Goal: Go to known website: Access a specific website the user already knows

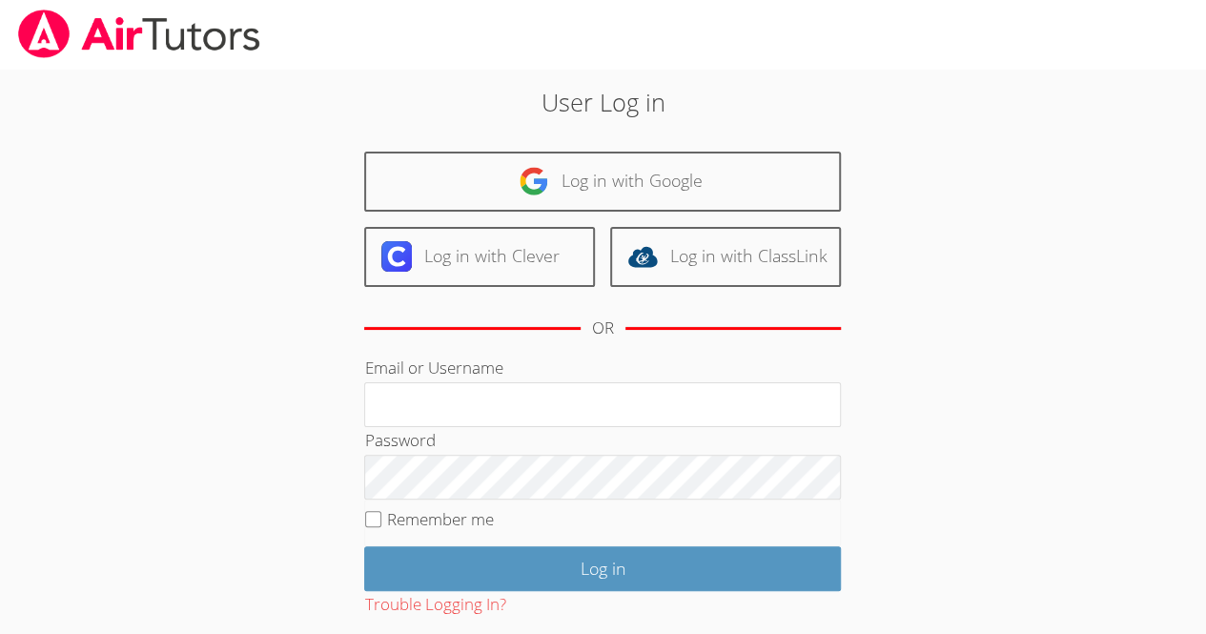
click at [457, 150] on div "User Log in Log in with Google Log in with Clever Log in with ClassLink OR Emai…" at bounding box center [603, 399] width 651 height 631
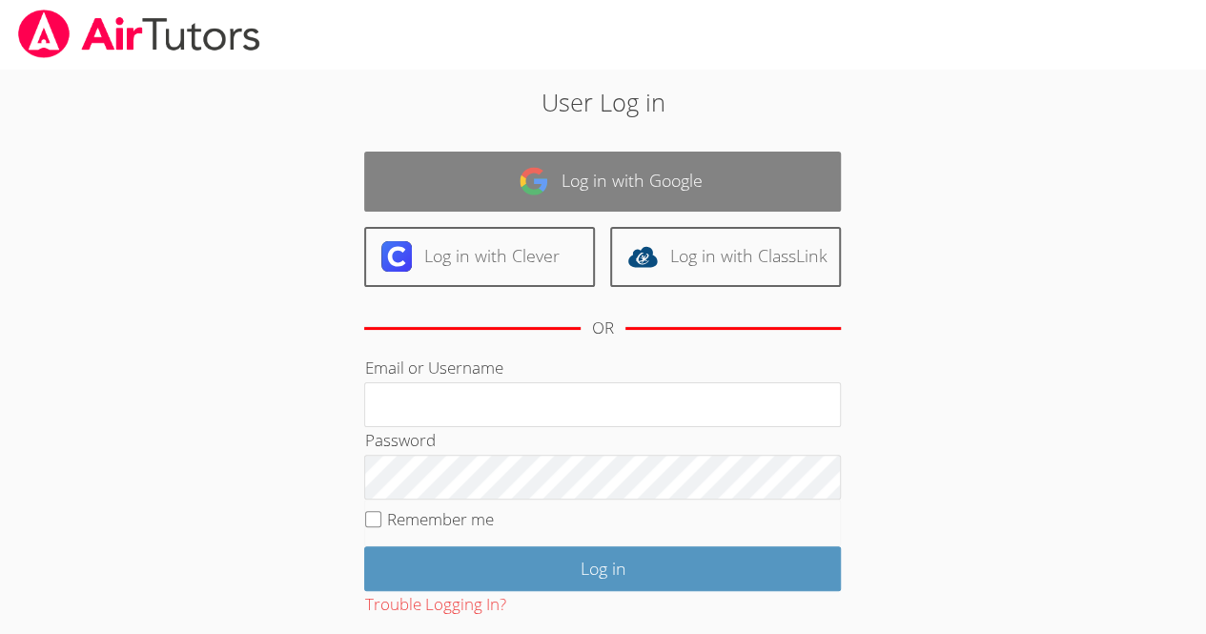
click at [466, 174] on link "Log in with Google" at bounding box center [602, 182] width 477 height 60
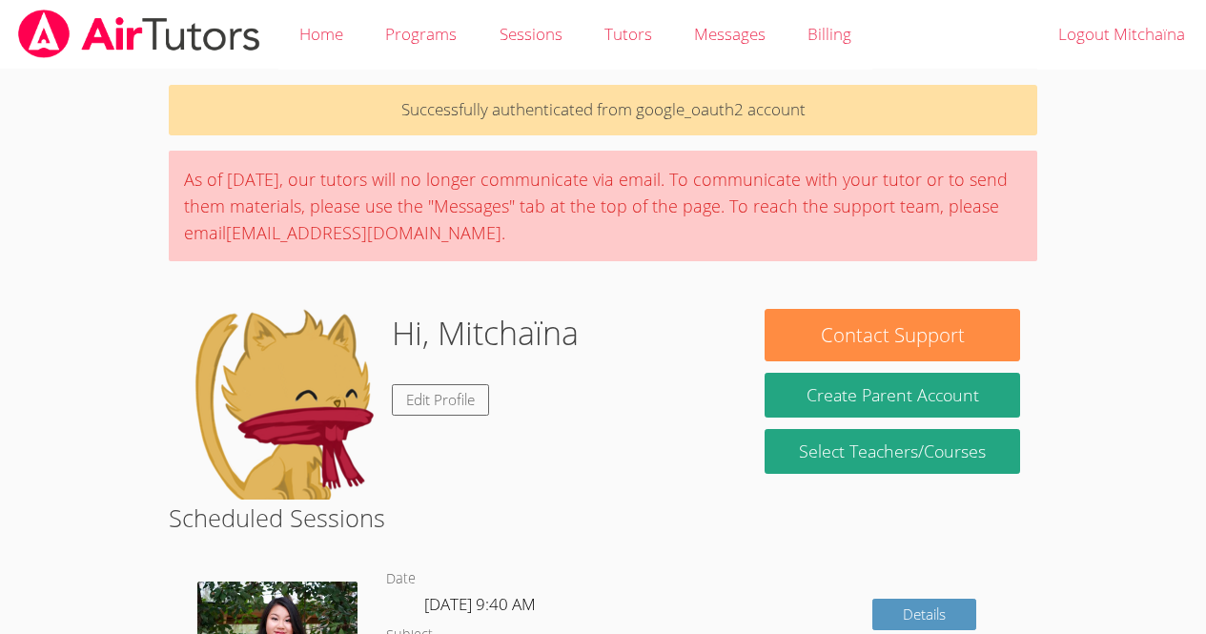
click at [481, 176] on div "As of [DATE], our tutors will no longer communicate via email. To communicate w…" at bounding box center [603, 206] width 869 height 111
